Goal: Transaction & Acquisition: Purchase product/service

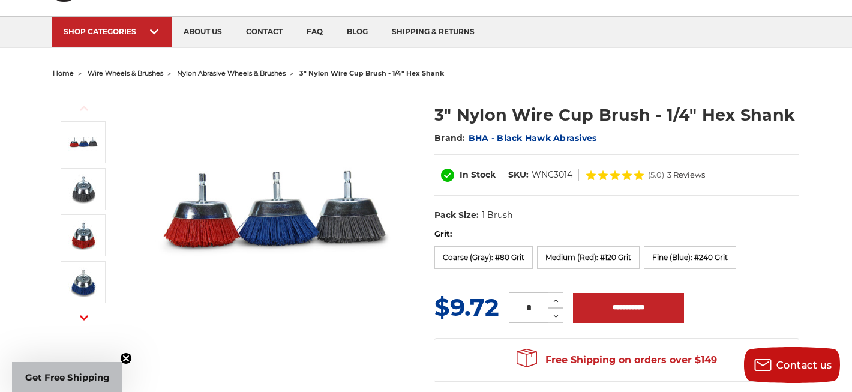
scroll to position [74, 0]
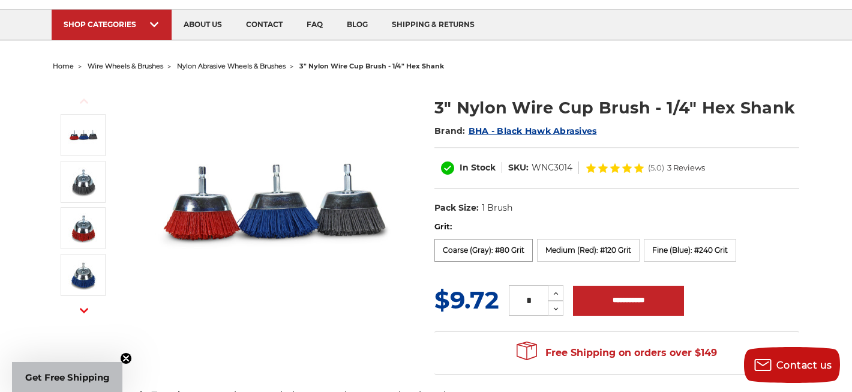
click at [496, 248] on label "Coarse (Gray): #80 Grit" at bounding box center [484, 250] width 98 height 23
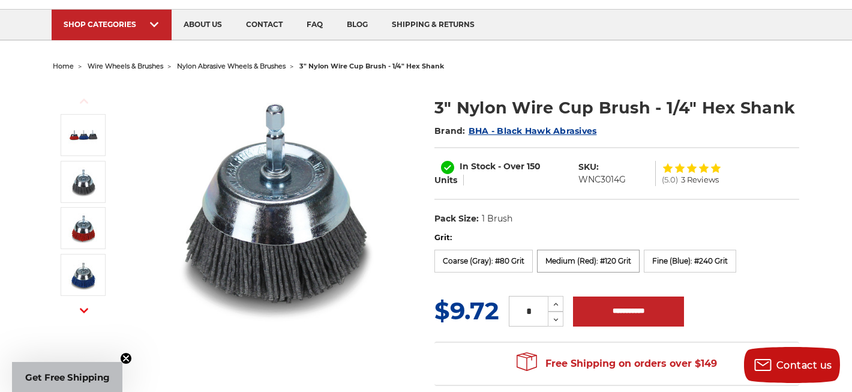
click at [555, 265] on label "Medium (Red): #120 Grit" at bounding box center [588, 261] width 103 height 23
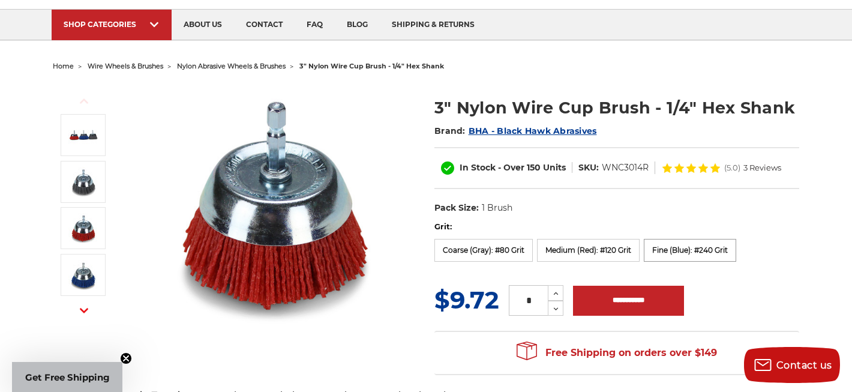
click at [673, 262] on label "Fine (Blue): #240 Grit" at bounding box center [690, 250] width 92 height 23
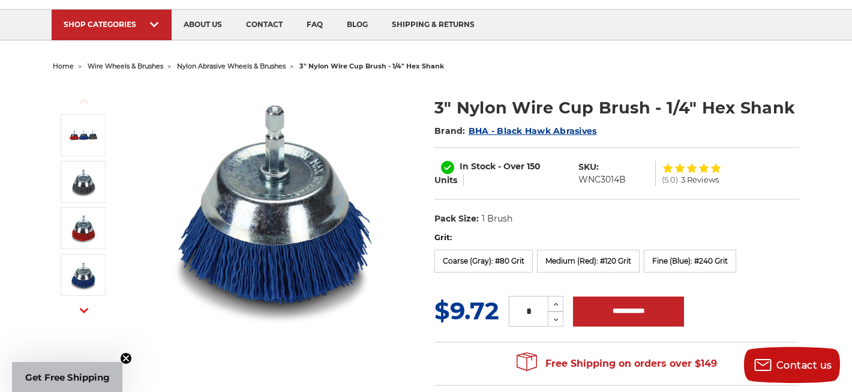
scroll to position [0, 0]
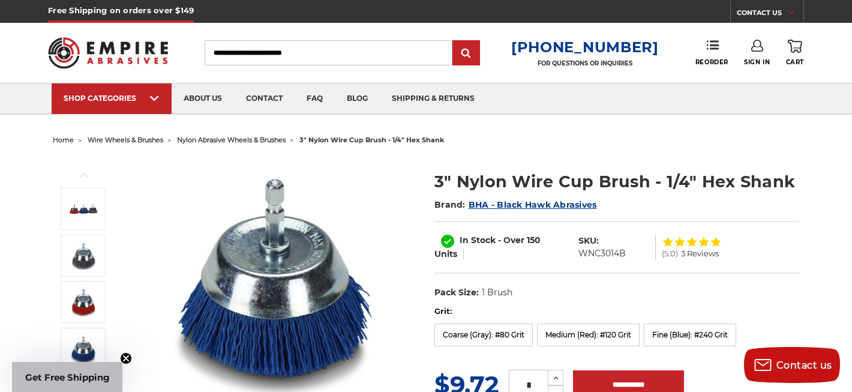
click at [248, 136] on li "nylon abrasive wheels & brushes" at bounding box center [224, 139] width 122 height 17
click at [259, 140] on span "nylon abrasive wheels & brushes" at bounding box center [231, 140] width 109 height 8
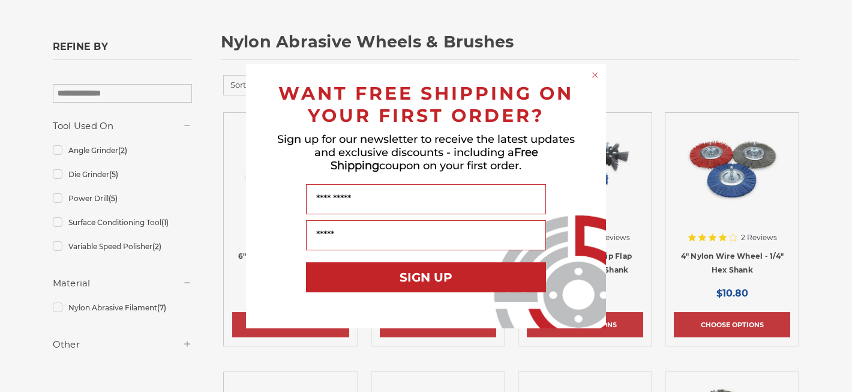
scroll to position [155, 0]
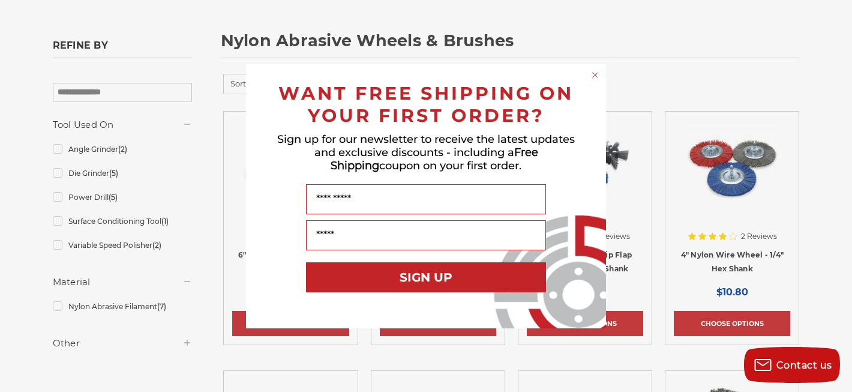
click at [594, 68] on form "WANT FREE SHIPPING ON YOUR FIRST ORDER? Sign up for our newsletter to receive t…" at bounding box center [426, 196] width 360 height 264
click at [594, 70] on circle "Close dialog" at bounding box center [595, 74] width 11 height 11
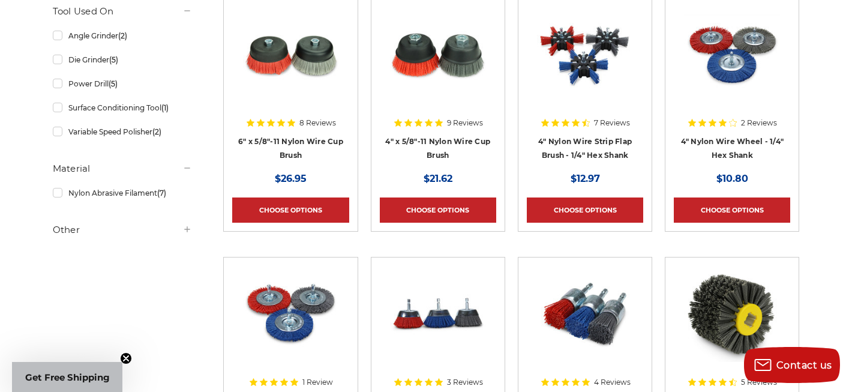
scroll to position [508, 0]
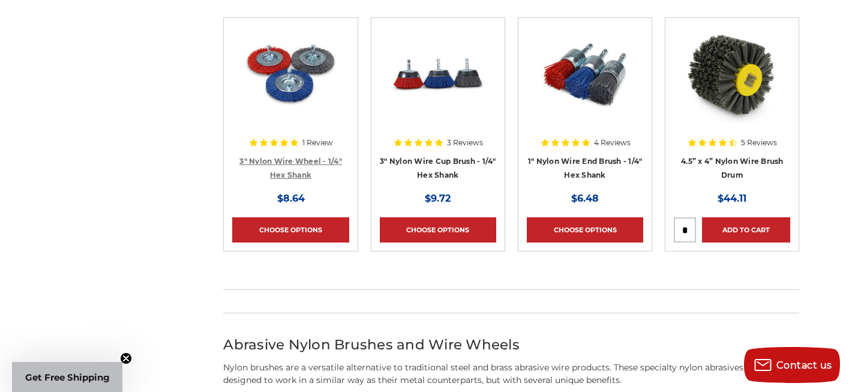
click at [299, 175] on link "3" Nylon Wire Wheel - 1/4" Hex Shank" at bounding box center [290, 168] width 103 height 23
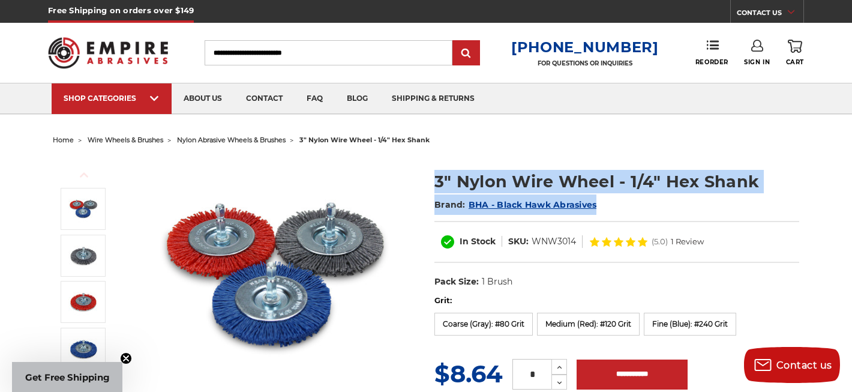
drag, startPoint x: 421, startPoint y: 170, endPoint x: 760, endPoint y: 204, distance: 340.1
click at [760, 204] on div "Previous" at bounding box center [426, 302] width 764 height 307
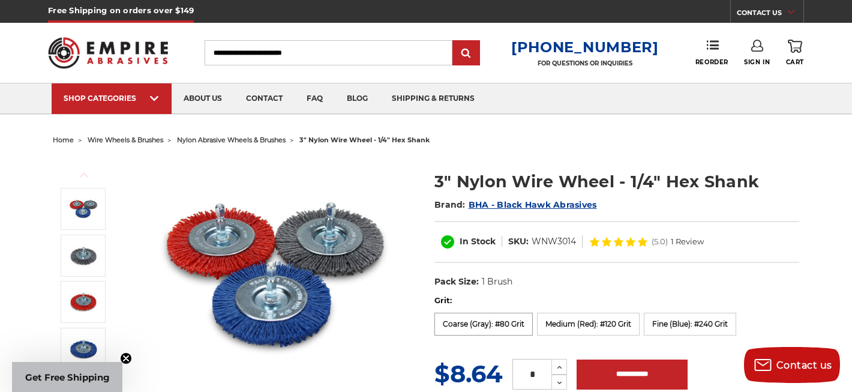
click at [497, 316] on label "Coarse (Gray): #80 Grit" at bounding box center [484, 324] width 98 height 23
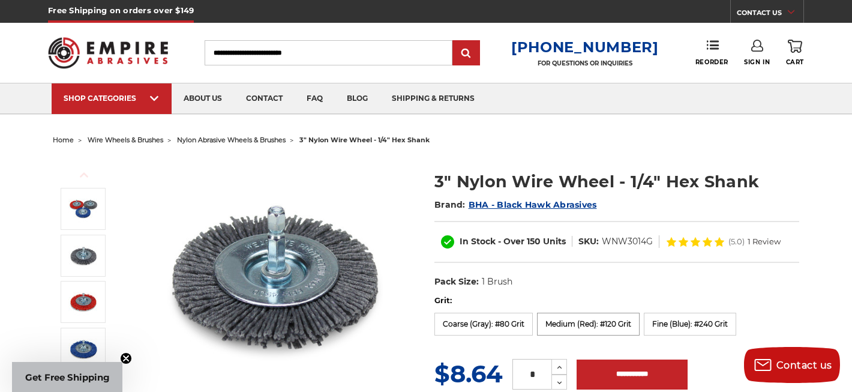
click at [575, 322] on label "Medium (Red): #120 Grit" at bounding box center [588, 324] width 103 height 23
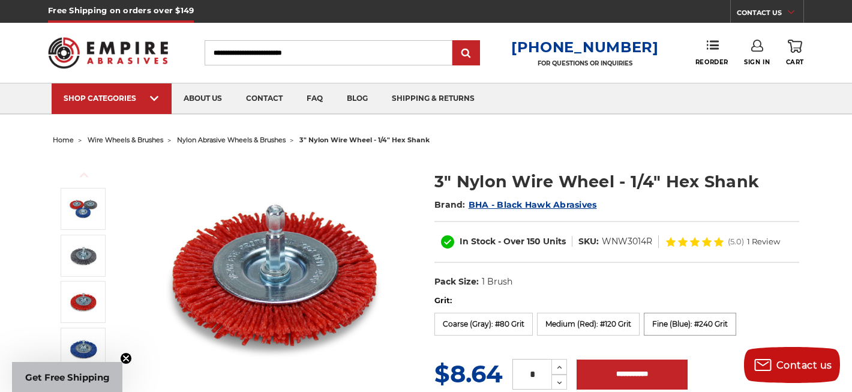
click at [684, 317] on label "Fine (Blue): #240 Grit" at bounding box center [690, 324] width 92 height 23
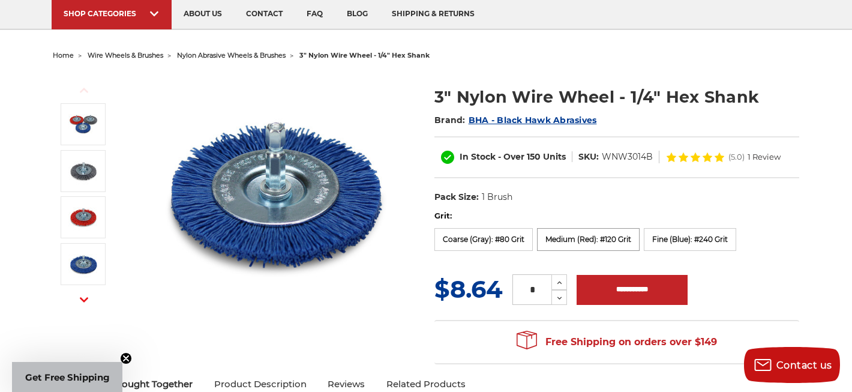
scroll to position [84, 0]
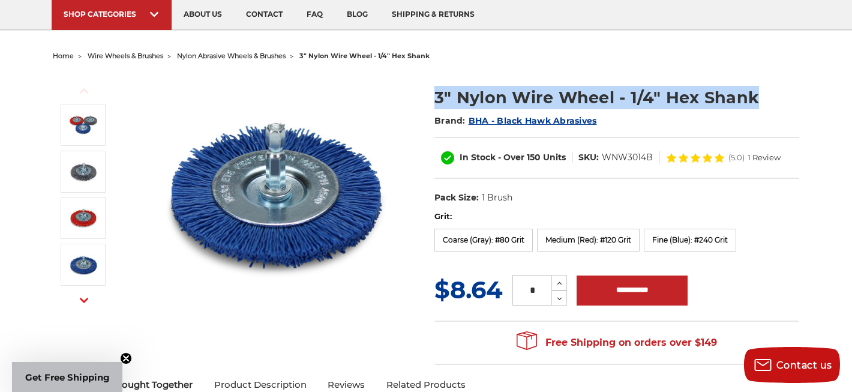
drag, startPoint x: 438, startPoint y: 100, endPoint x: 795, endPoint y: 102, distance: 356.5
click at [795, 102] on h1 "3" Nylon Wire Wheel - 1/4" Hex Shank" at bounding box center [617, 97] width 365 height 23
copy h1 "3" Nylon Wire Wheel - 1/4" Hex Shank"
